Goal: Navigation & Orientation: Find specific page/section

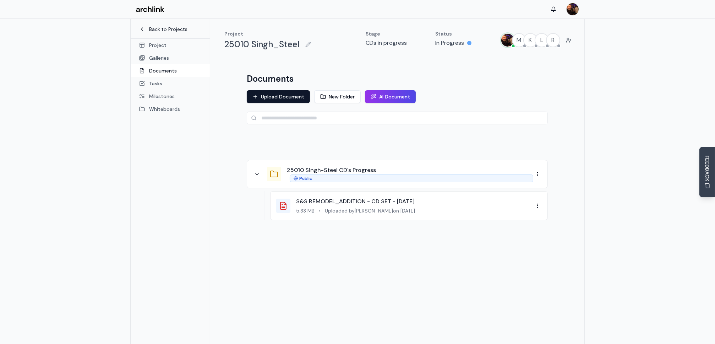
click at [169, 31] on link "Back to Projects" at bounding box center [170, 29] width 62 height 7
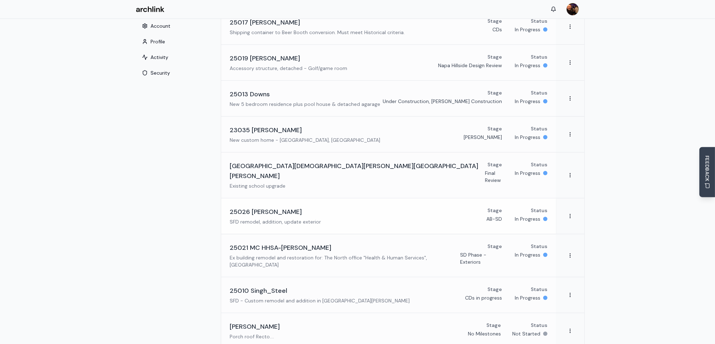
scroll to position [71, 0]
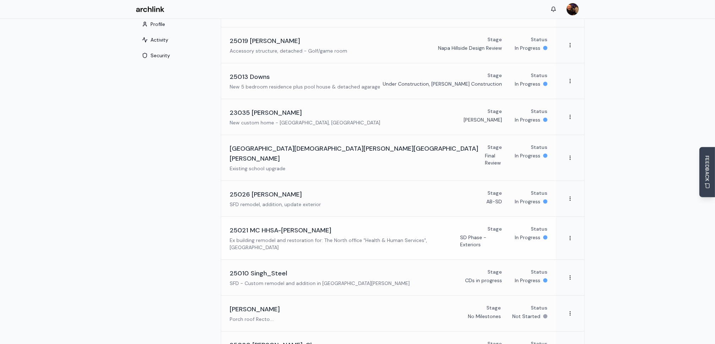
click at [291, 225] on h3 "25021 MC HHSA-[PERSON_NAME]" at bounding box center [281, 230] width 102 height 10
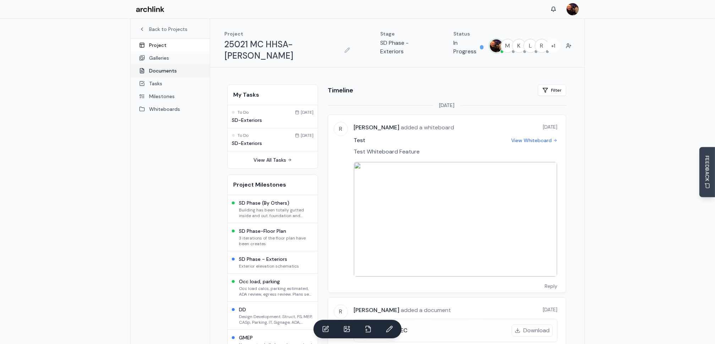
click at [167, 71] on link "Documents" at bounding box center [170, 70] width 79 height 13
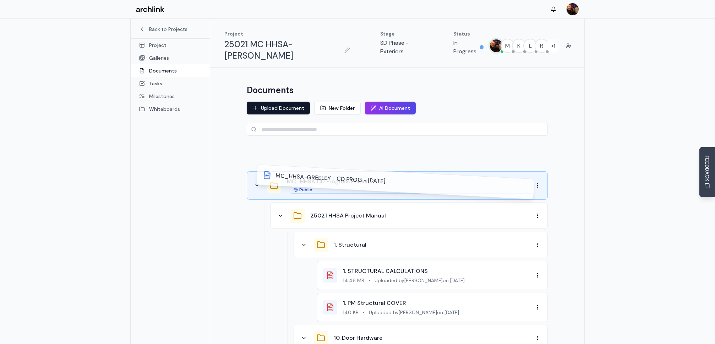
drag, startPoint x: 285, startPoint y: 223, endPoint x: 272, endPoint y: 188, distance: 37.4
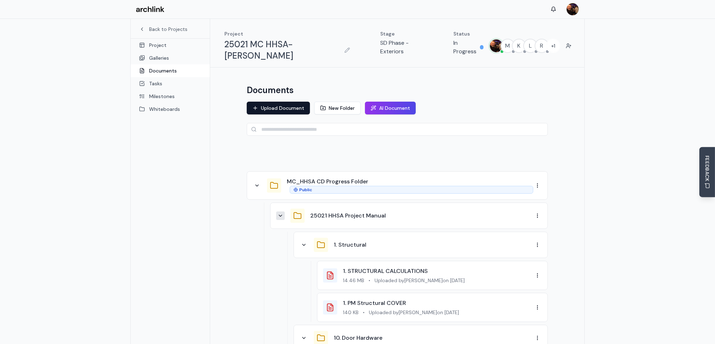
click at [279, 213] on icon at bounding box center [281, 216] width 6 height 6
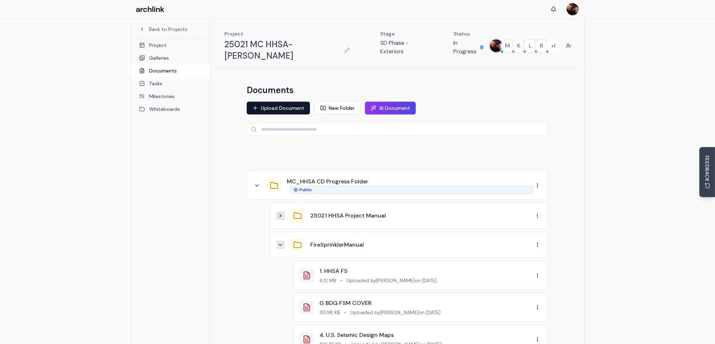
click at [281, 244] on icon at bounding box center [280, 244] width 3 height 1
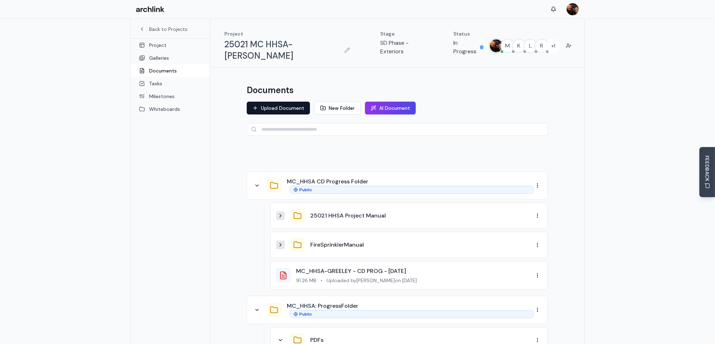
click at [282, 213] on icon at bounding box center [281, 216] width 6 height 6
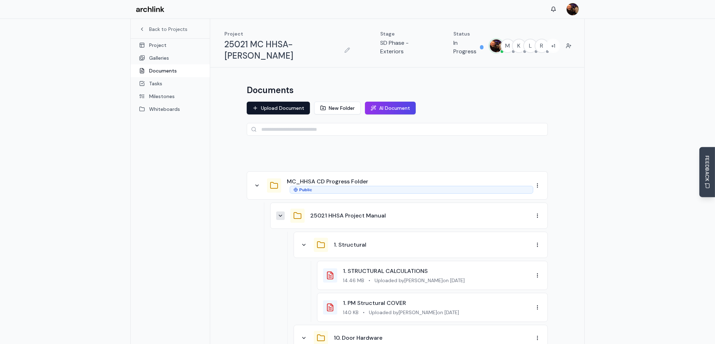
click at [282, 213] on icon at bounding box center [281, 216] width 6 height 6
